Goal: Task Accomplishment & Management: Use online tool/utility

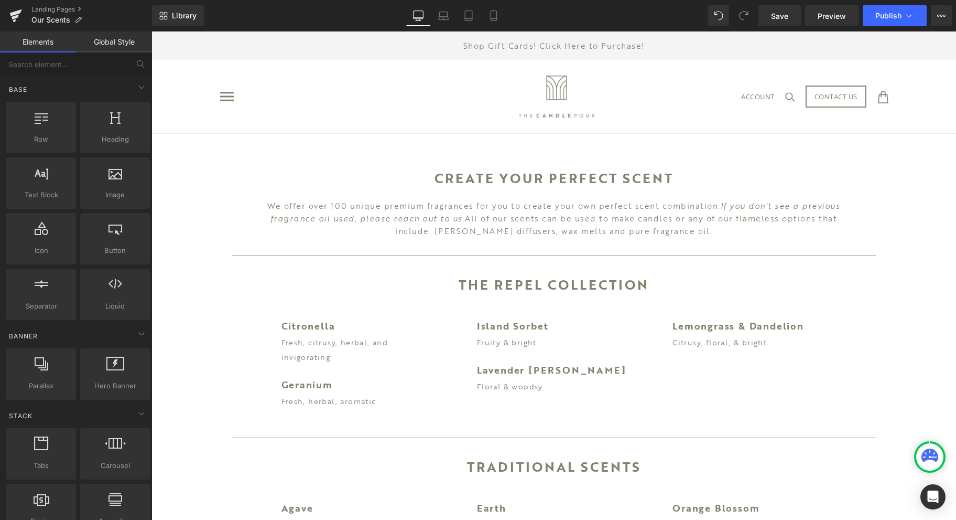
click at [794, 13] on link "Save" at bounding box center [780, 15] width 42 height 21
click at [882, 12] on span "Publish" at bounding box center [889, 16] width 26 height 8
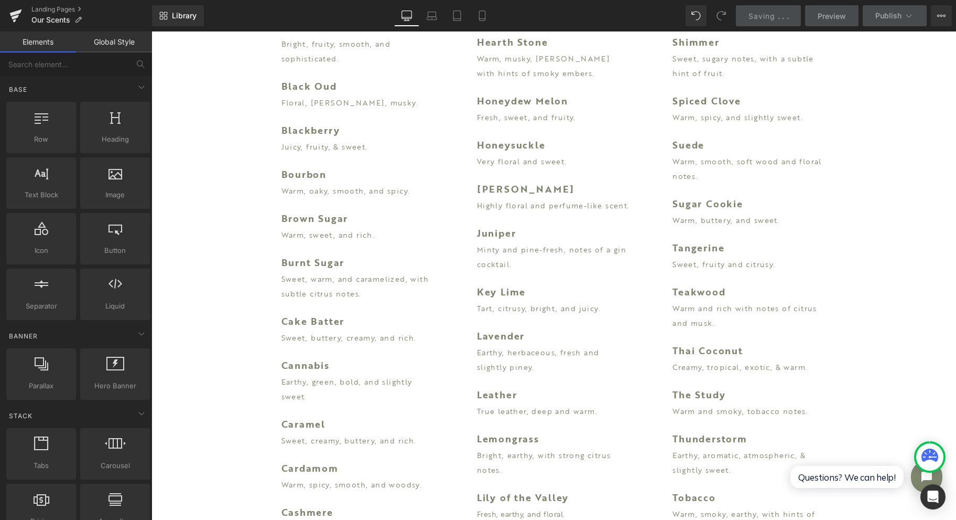
scroll to position [1258, 0]
click at [19, 17] on icon at bounding box center [15, 16] width 13 height 26
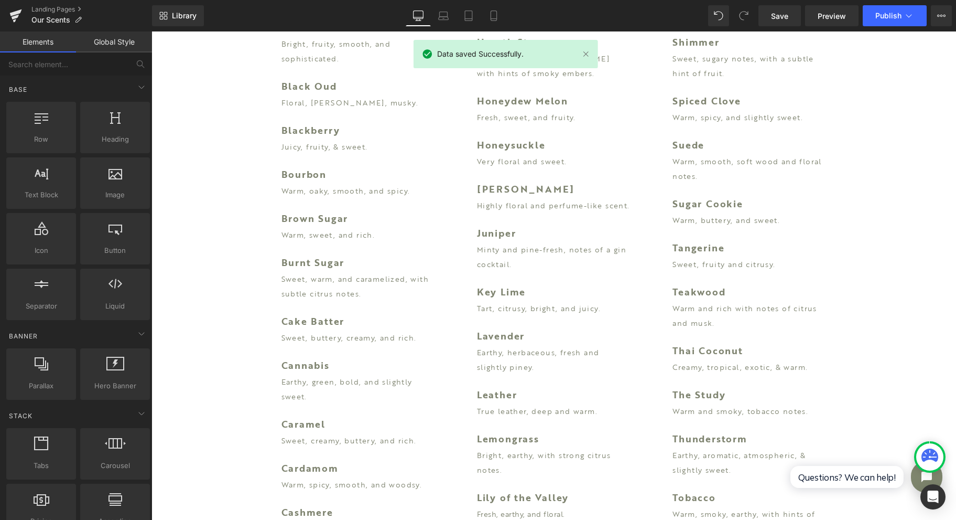
click at [25, 11] on link at bounding box center [15, 15] width 31 height 31
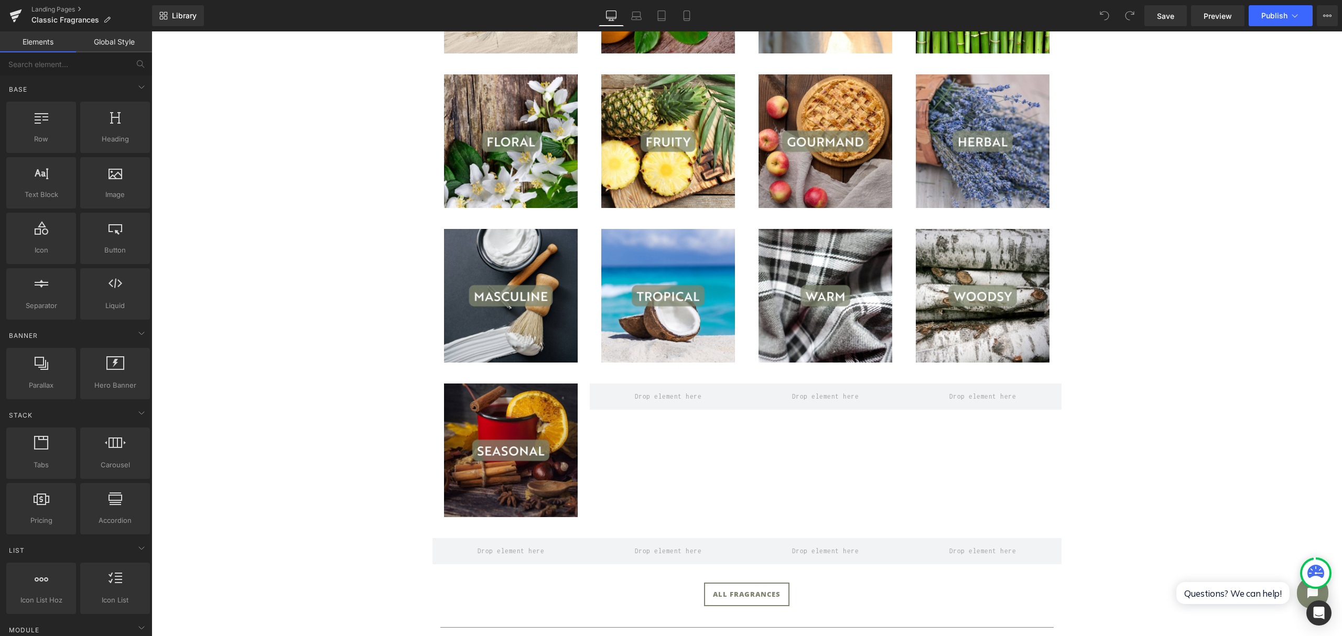
scroll to position [279, 0]
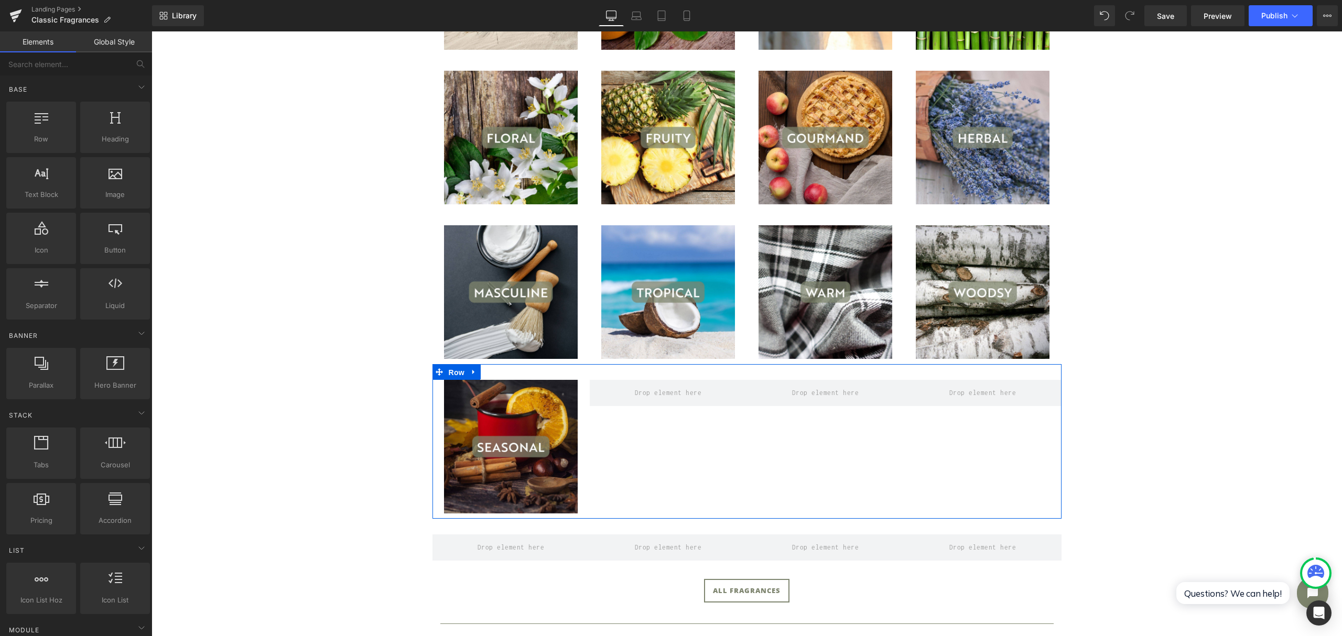
click at [450, 368] on span "Row" at bounding box center [456, 373] width 21 height 16
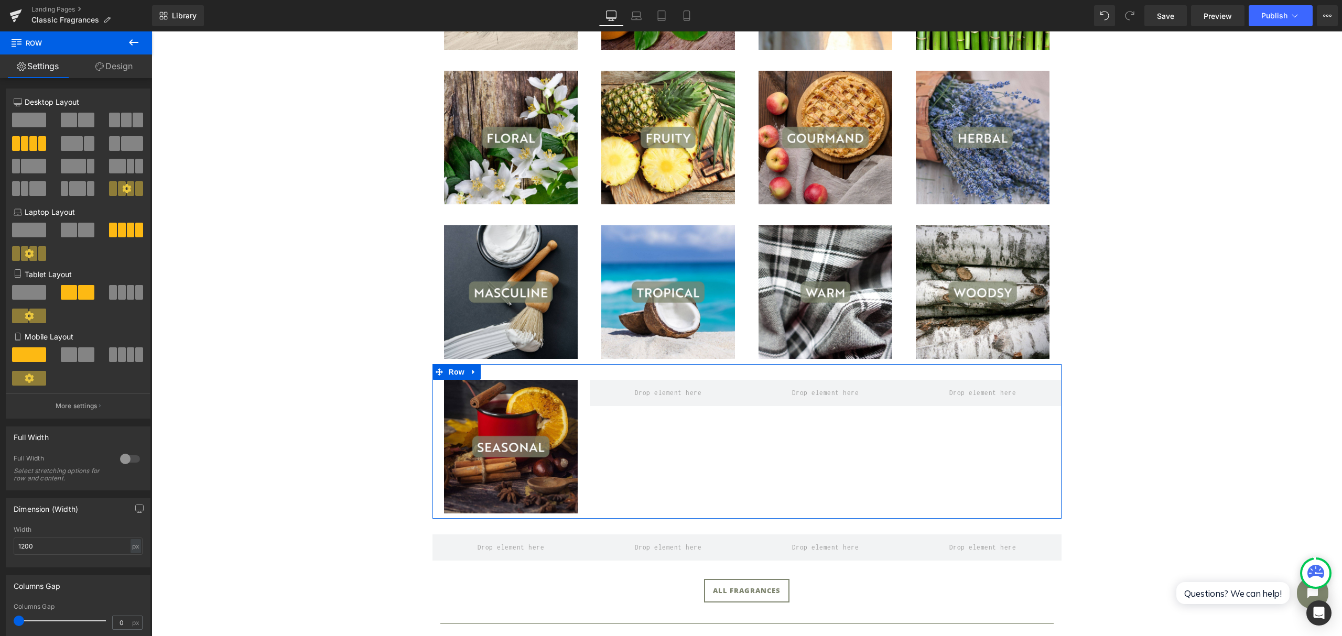
click at [26, 121] on span at bounding box center [29, 120] width 34 height 15
click at [956, 355] on div "CLASSIC FRAGRANCES Heading Separator Image Image Image Image Row Image Image Im…" at bounding box center [747, 336] width 1191 height 964
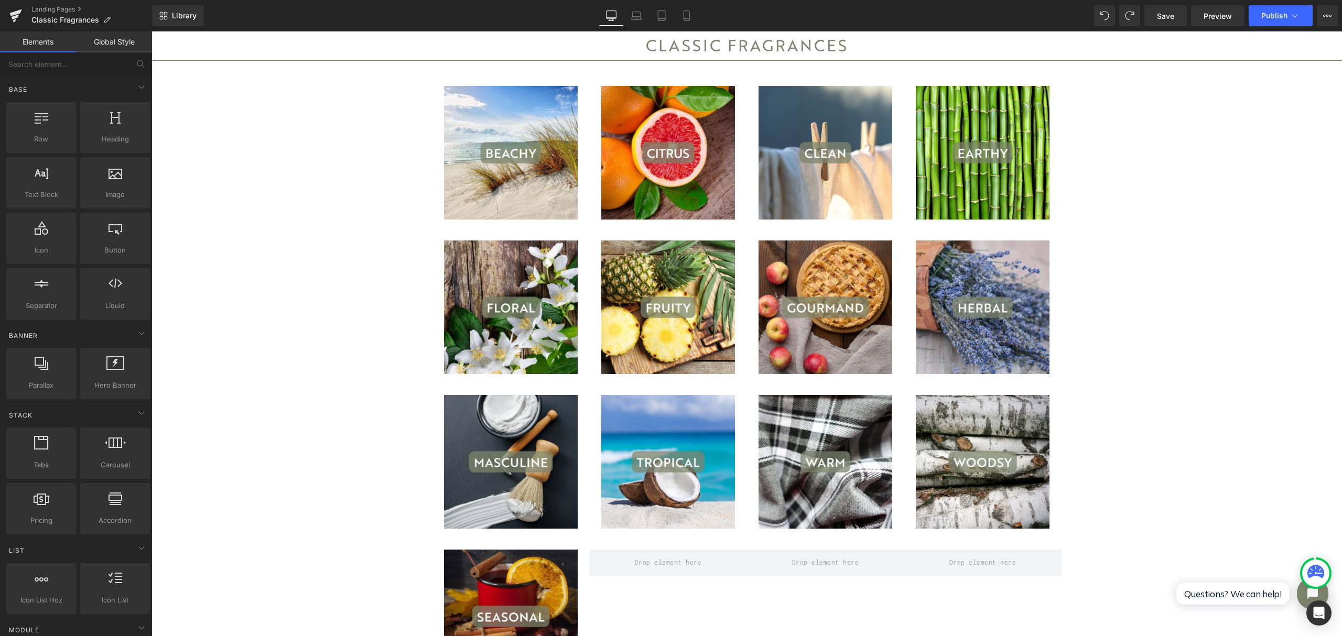
scroll to position [70, 0]
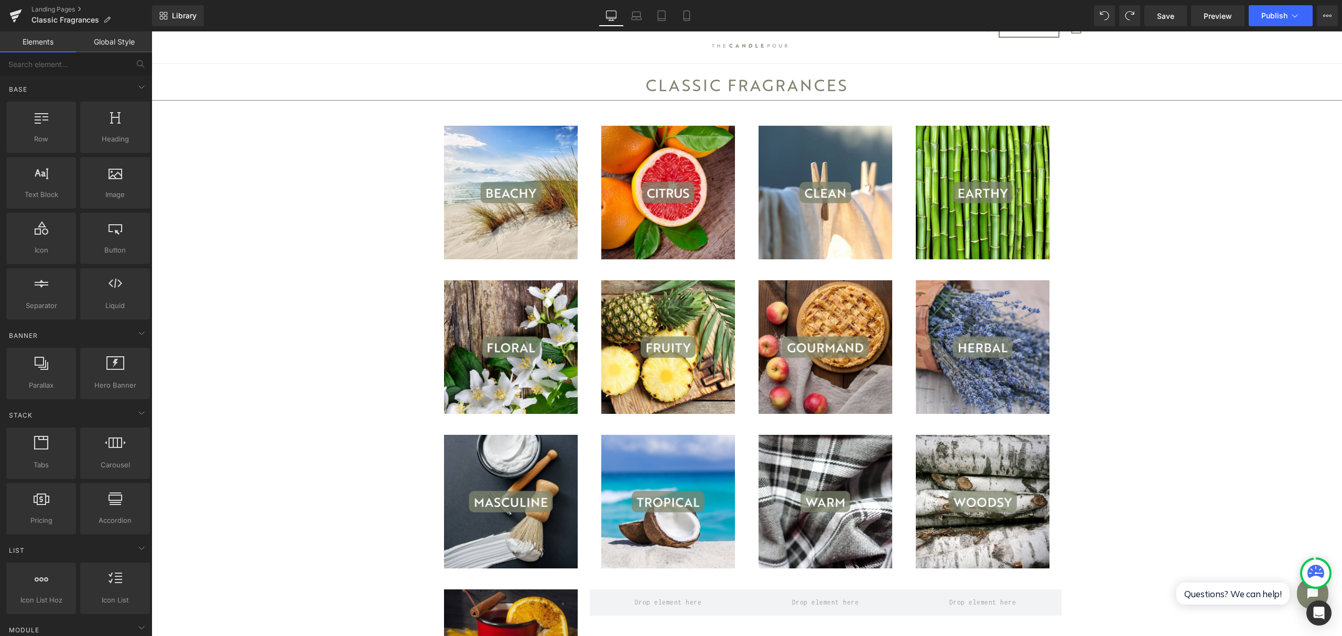
click at [956, 15] on span "Preview" at bounding box center [1218, 15] width 28 height 11
click at [735, 81] on span "Heading" at bounding box center [736, 79] width 28 height 13
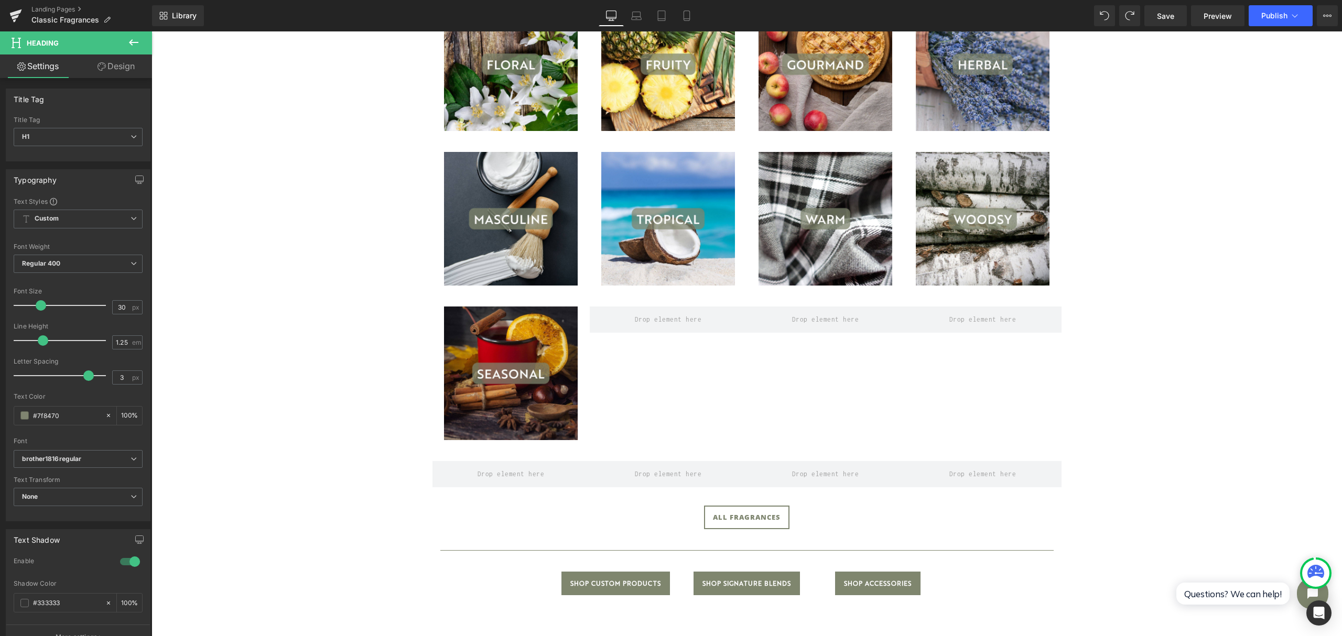
scroll to position [537, 0]
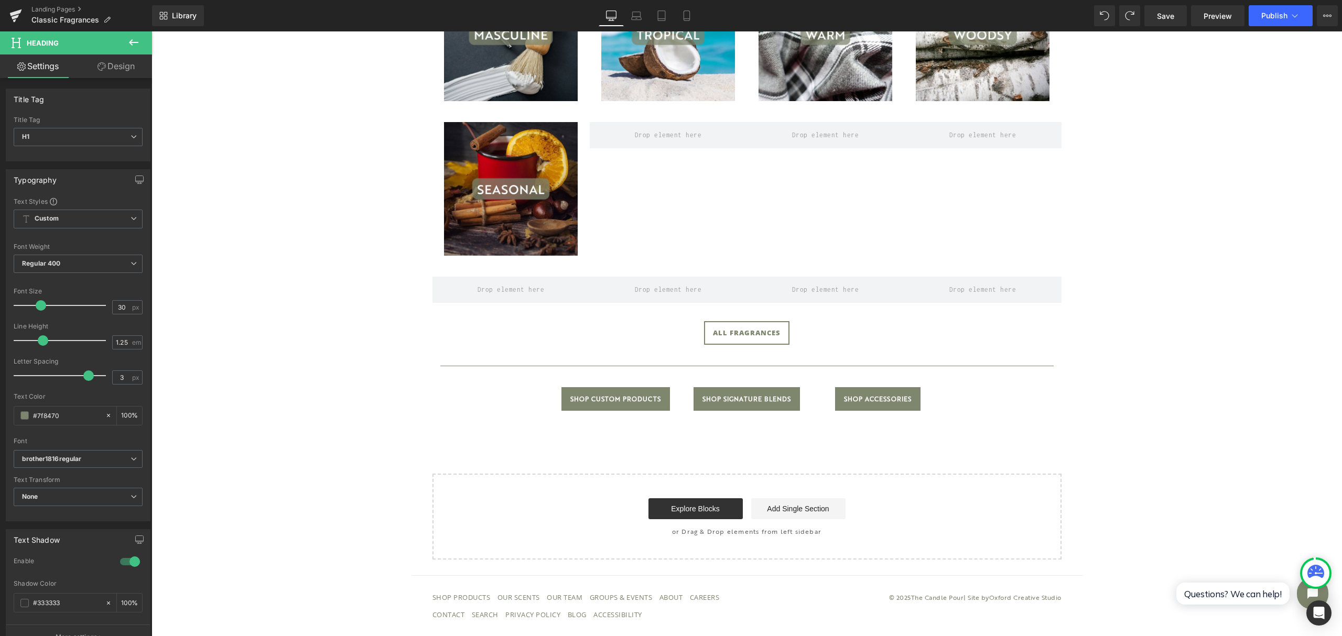
click at [956, 24] on link "Save" at bounding box center [1166, 15] width 42 height 21
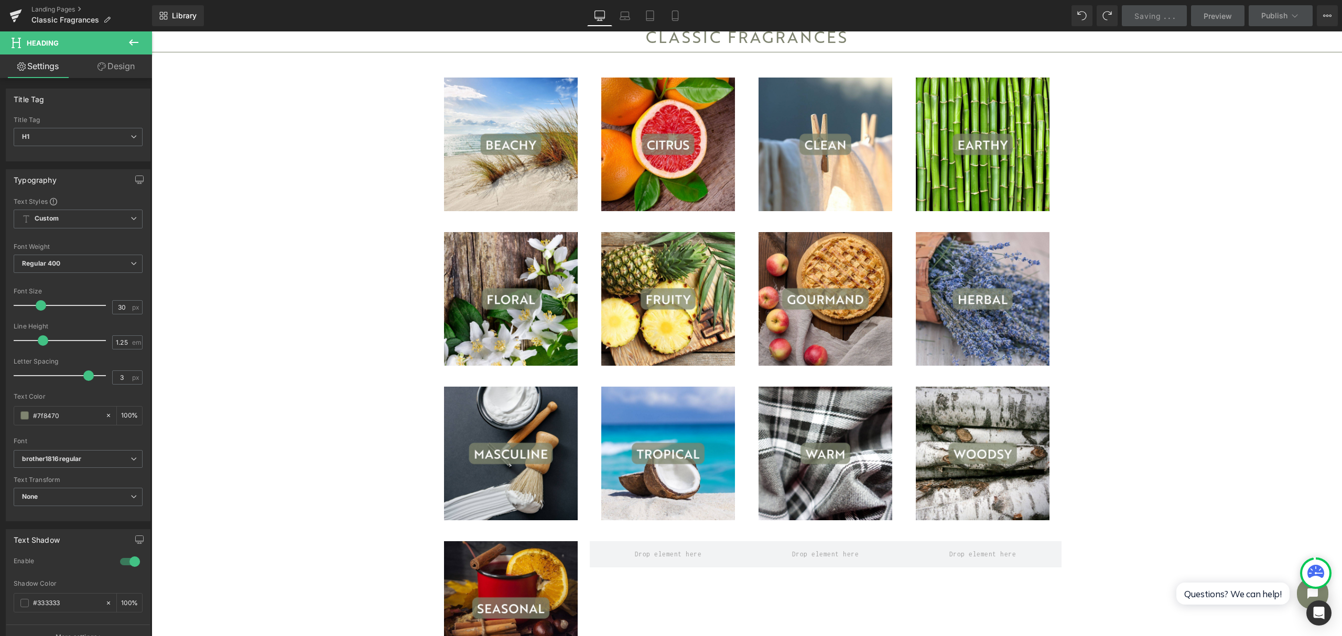
scroll to position [468, 0]
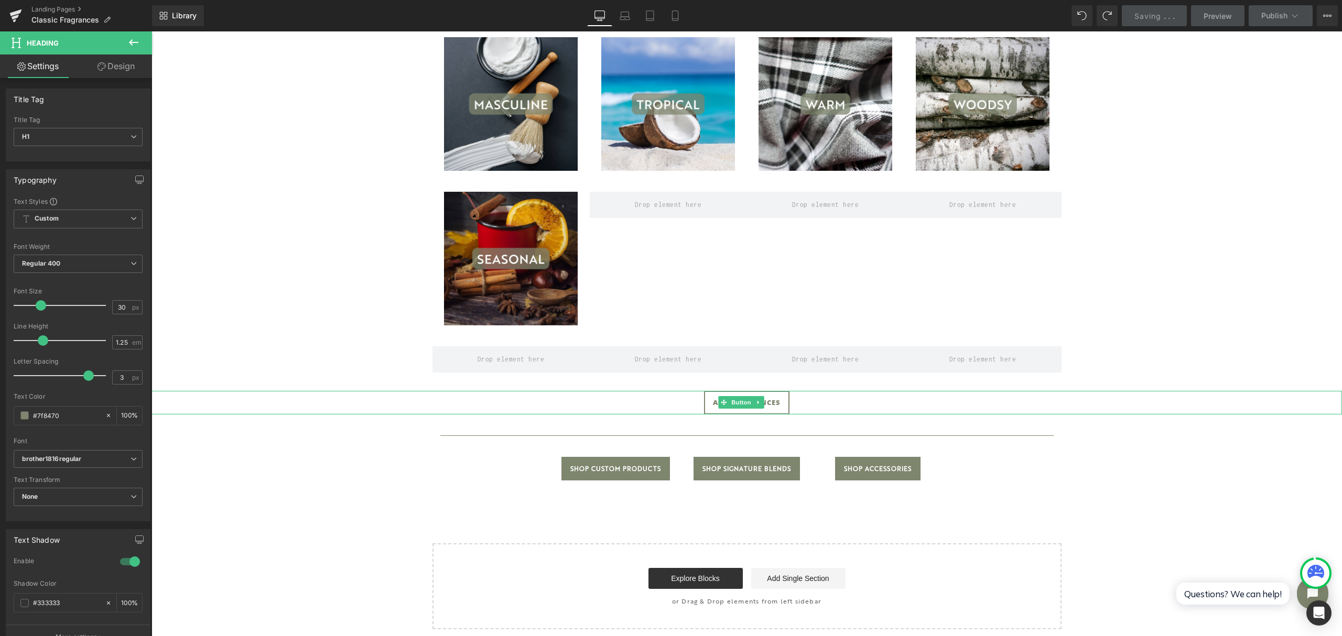
click at [739, 401] on span "Button" at bounding box center [742, 402] width 24 height 13
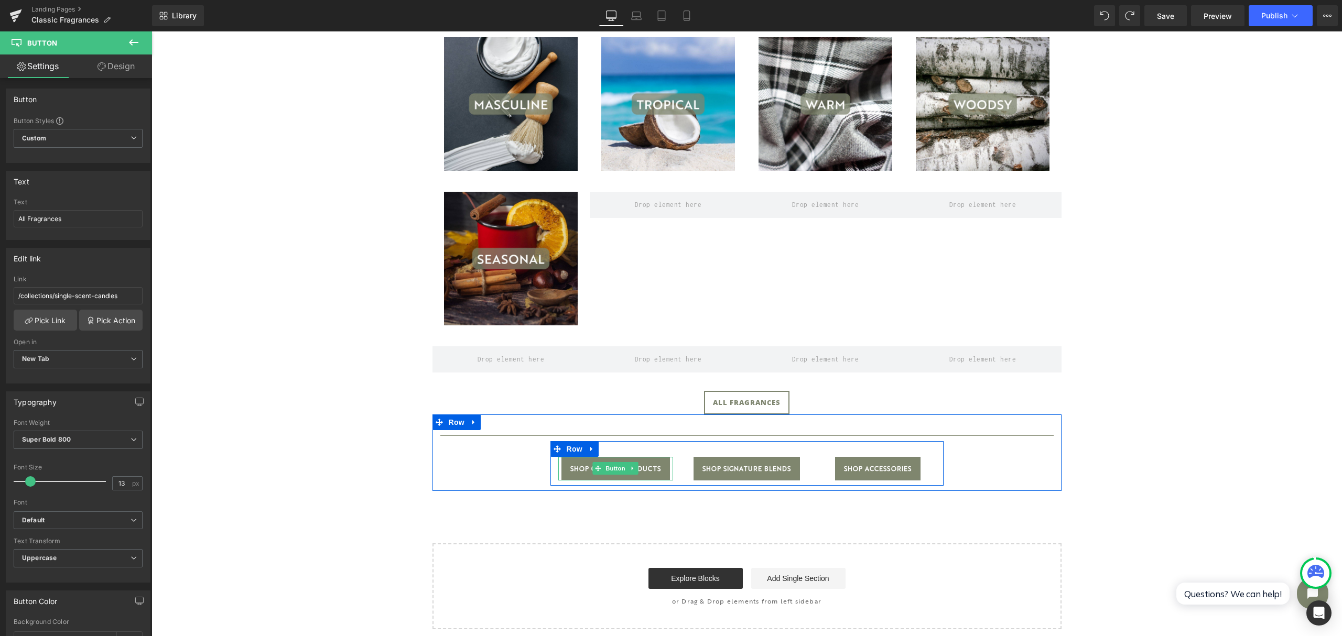
click at [604, 469] on span "Button" at bounding box center [616, 468] width 24 height 13
click at [738, 470] on span "Button" at bounding box center [747, 469] width 24 height 13
click at [871, 470] on span "Button" at bounding box center [878, 468] width 24 height 13
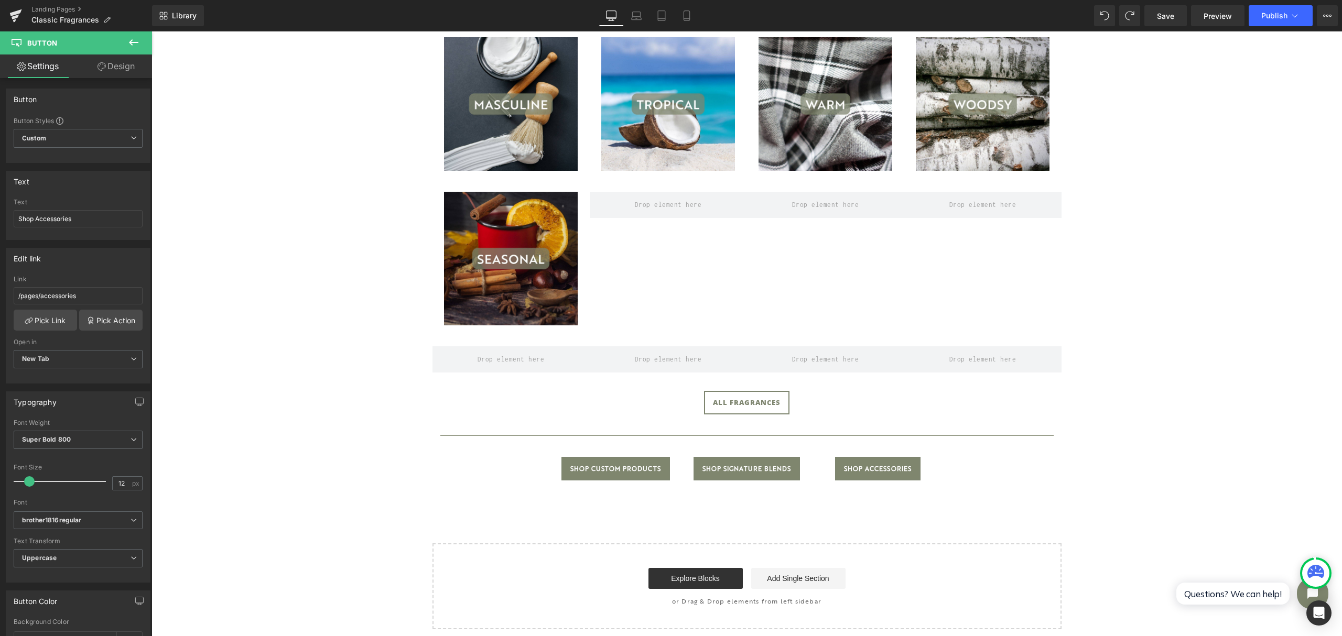
click at [956, 210] on div "CLASSIC FRAGRANCES Heading Separator Image Image Image Image Row Image Image Im…" at bounding box center [747, 148] width 1191 height 964
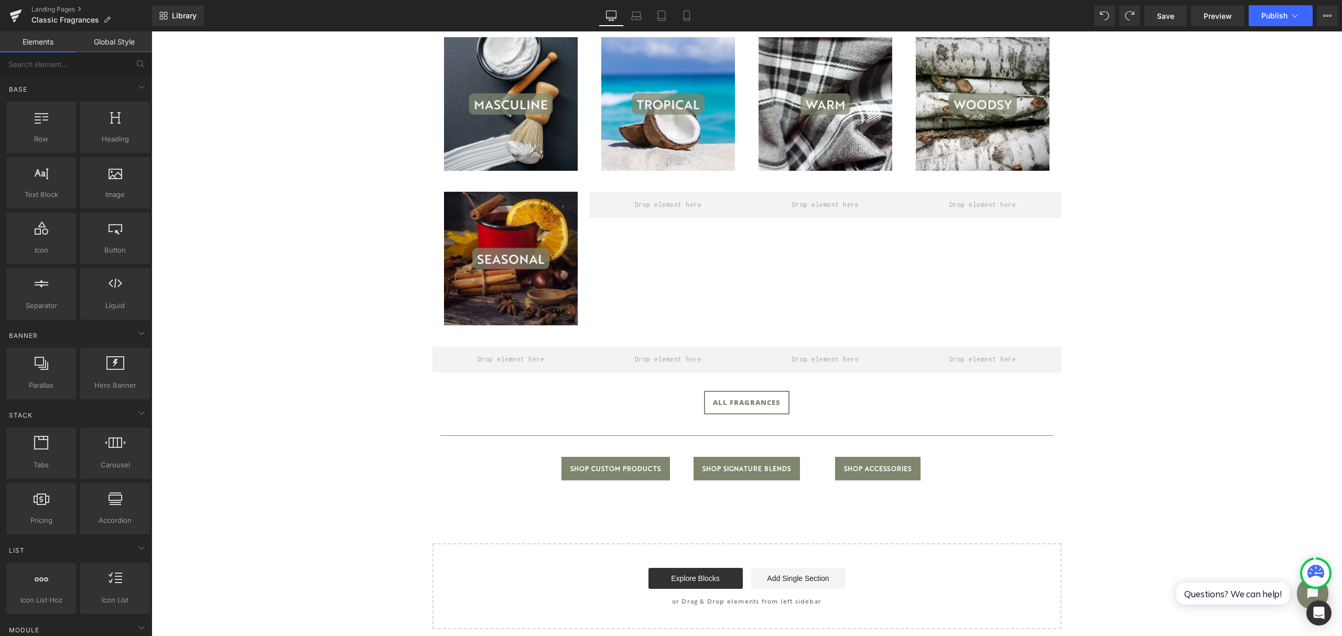
click at [956, 17] on span "Save" at bounding box center [1165, 15] width 17 height 11
click at [956, 12] on span "Publish" at bounding box center [1274, 16] width 26 height 8
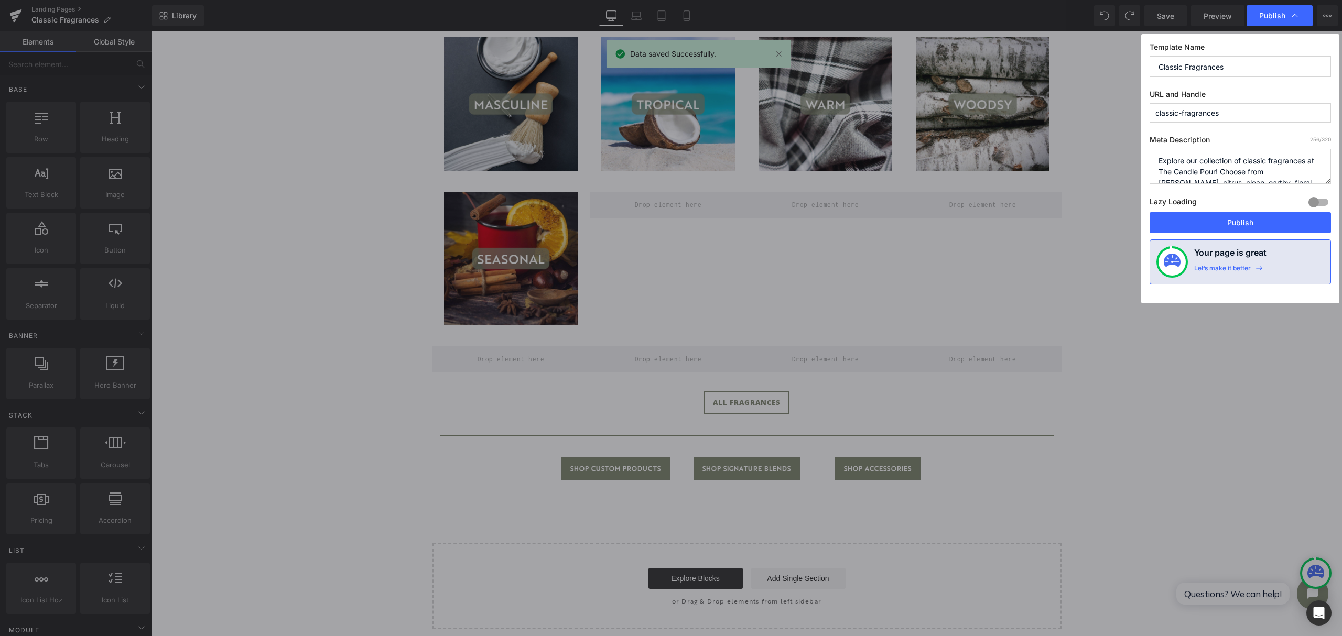
click at [956, 220] on button "Publish" at bounding box center [1240, 222] width 181 height 21
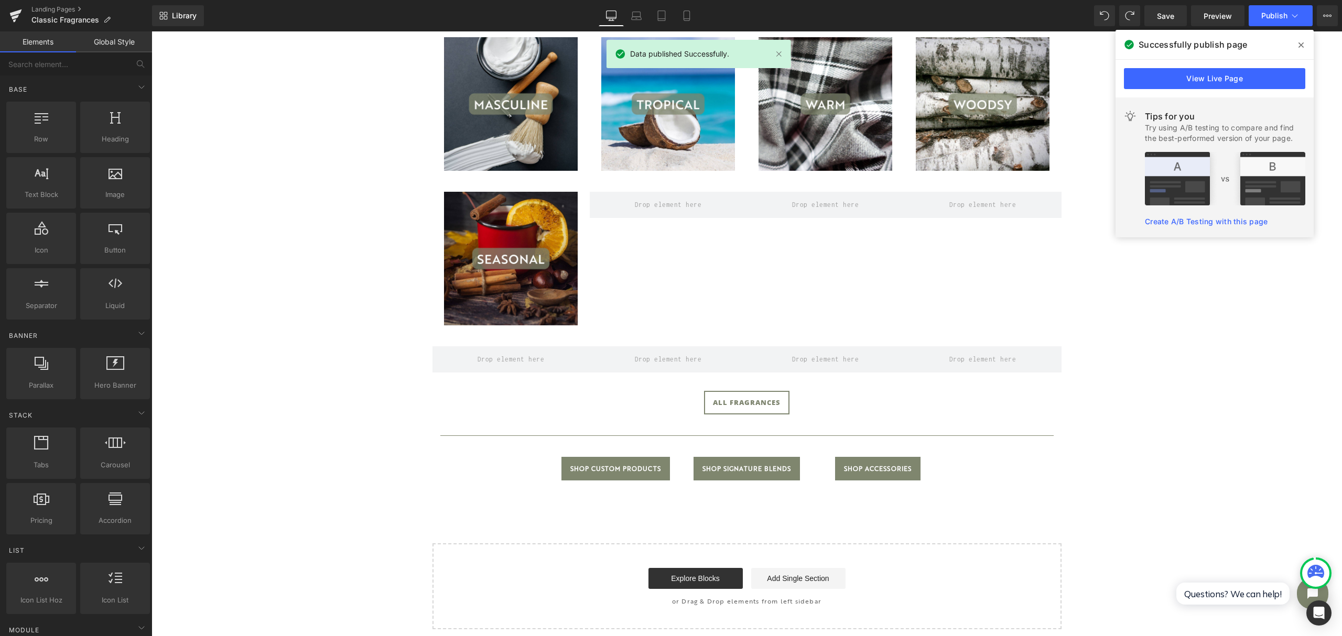
click at [956, 12] on span "Preview" at bounding box center [1218, 15] width 28 height 11
